Goal: Information Seeking & Learning: Check status

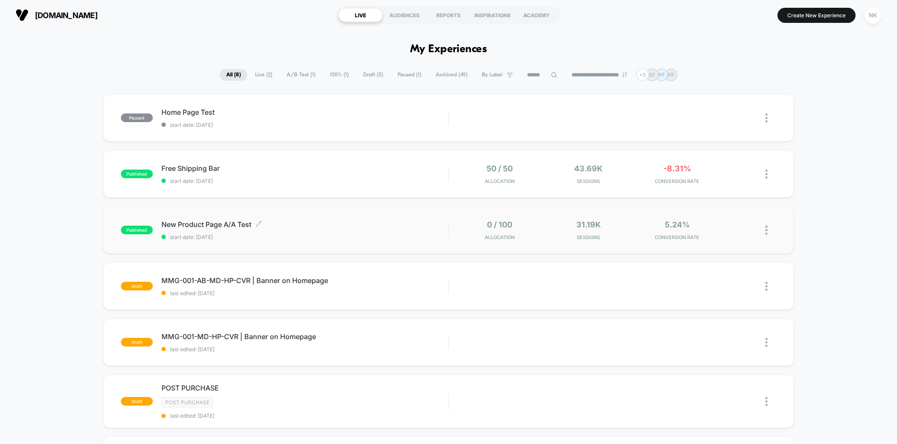
click at [222, 225] on span "New Product Page A/A Test Click to edit experience details" at bounding box center [304, 224] width 287 height 9
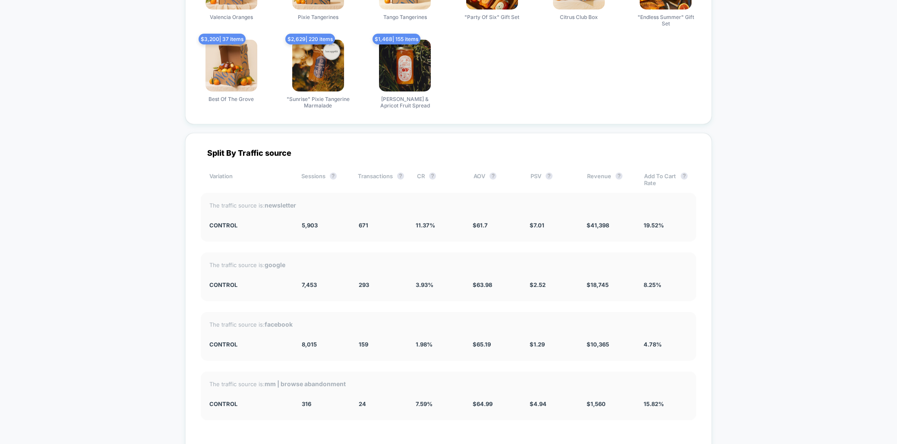
scroll to position [2835, 0]
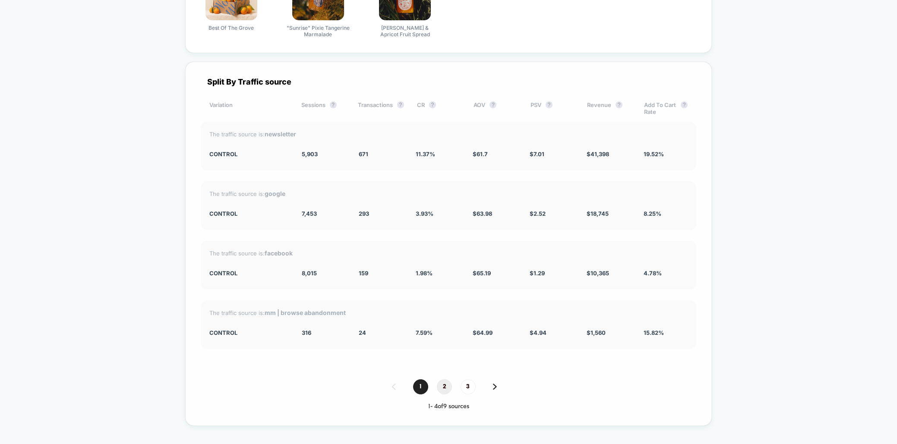
click at [442, 386] on span "2" at bounding box center [444, 386] width 15 height 15
click at [471, 384] on span "3" at bounding box center [468, 386] width 15 height 15
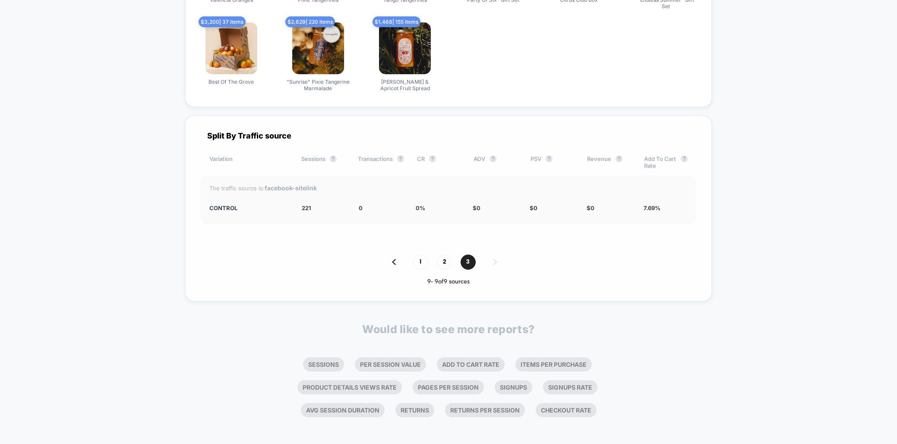
click at [395, 259] on img at bounding box center [394, 262] width 4 height 6
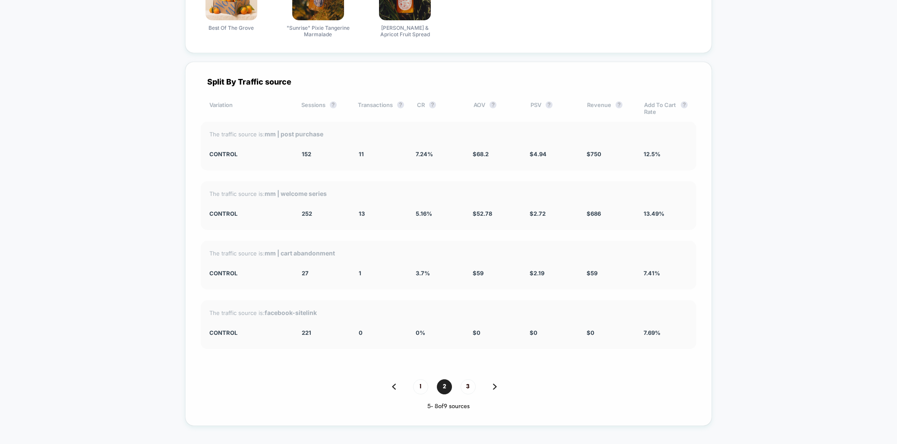
click at [395, 384] on img at bounding box center [394, 387] width 4 height 6
click at [496, 385] on img at bounding box center [495, 387] width 4 height 6
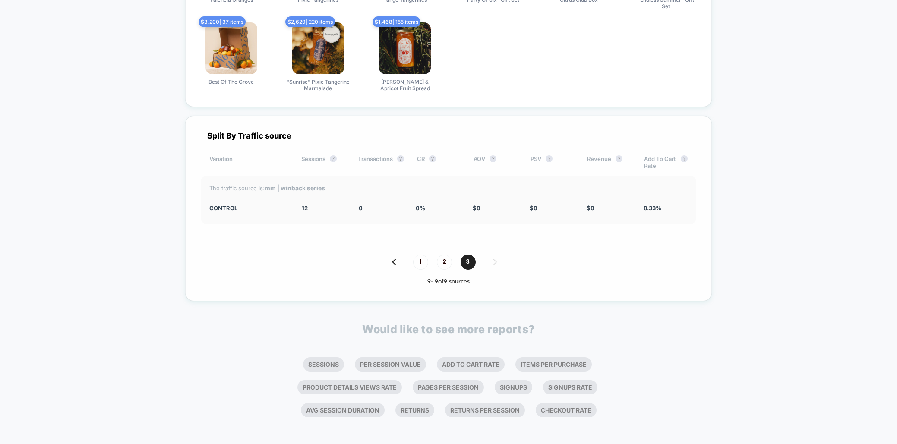
click at [496, 385] on li "Signups" at bounding box center [514, 387] width 38 height 14
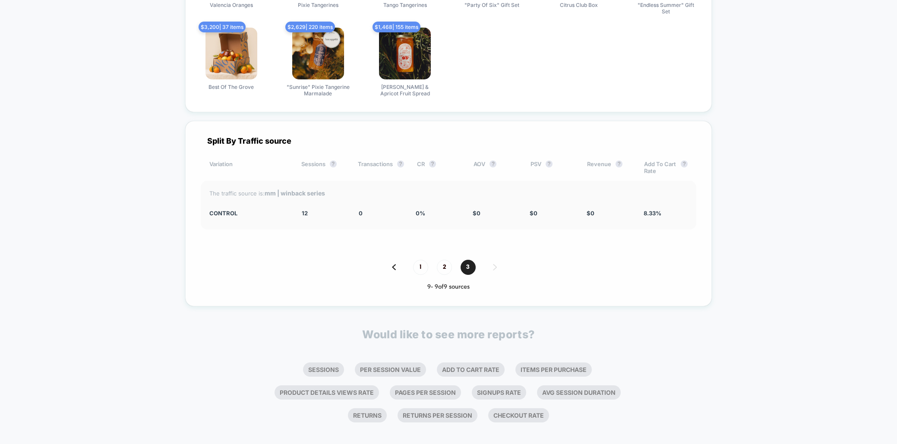
click at [494, 264] on div "1 2 3" at bounding box center [449, 267] width 496 height 15
click at [447, 265] on span "2" at bounding box center [444, 267] width 15 height 15
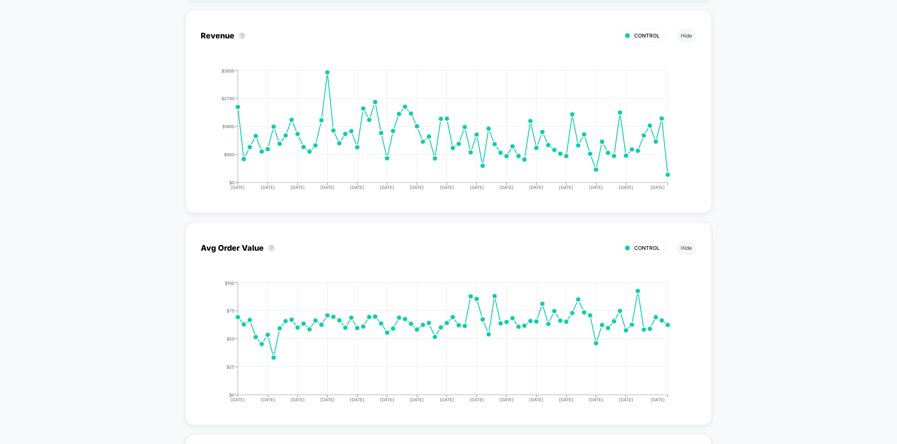
scroll to position [0, 0]
